Goal: Task Accomplishment & Management: Manage account settings

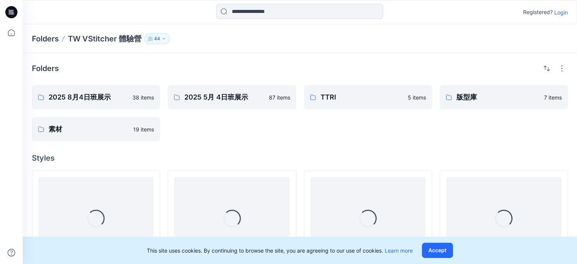
click at [562, 12] on p "Login" at bounding box center [561, 12] width 14 height 8
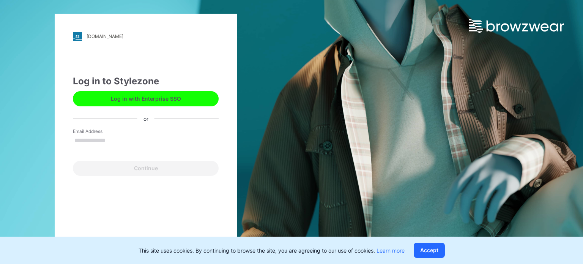
click at [108, 140] on input "Email Address" at bounding box center [146, 140] width 146 height 11
click at [126, 139] on input "*" at bounding box center [146, 140] width 146 height 11
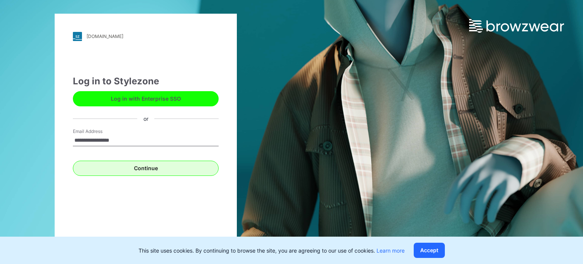
type input "**********"
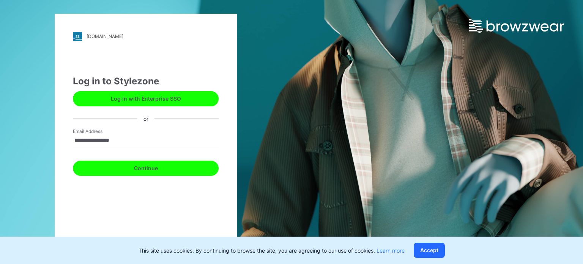
click at [154, 164] on button "Continue" at bounding box center [146, 167] width 146 height 15
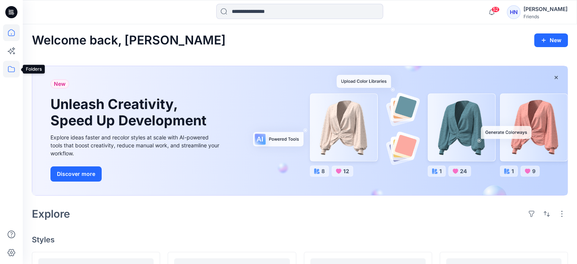
click at [9, 69] on icon at bounding box center [11, 69] width 17 height 17
